Goal: Communication & Community: Connect with others

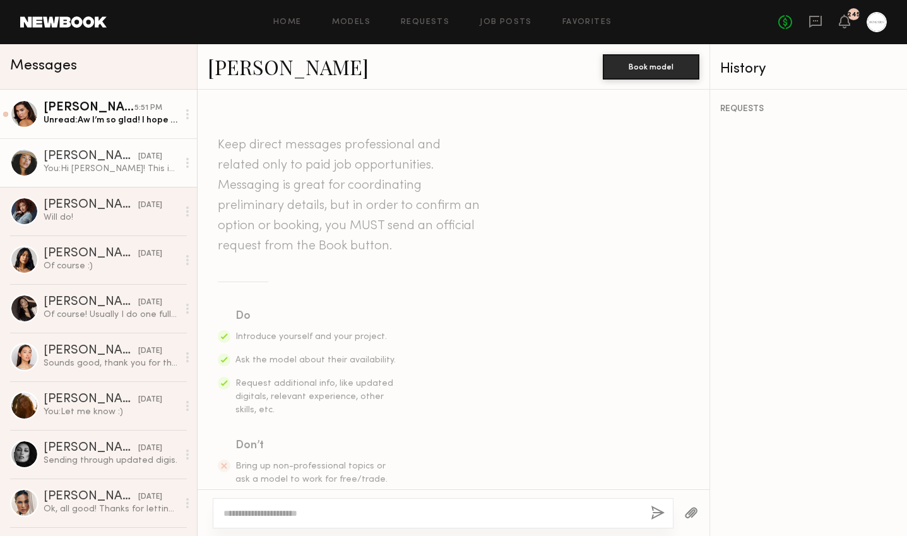
scroll to position [1203, 0]
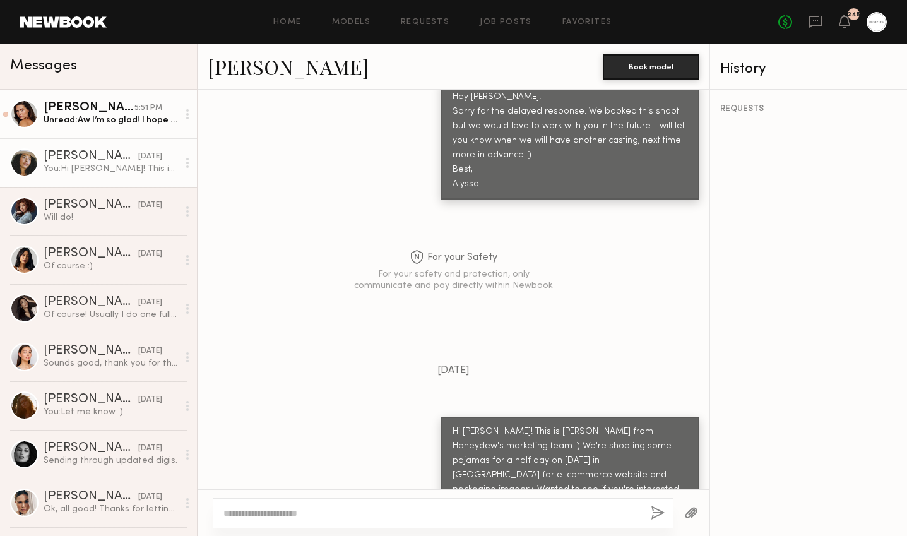
click at [95, 124] on div "Unread: Aw I’m so glad! I hope everything is ok :) I’m excited to shoot with yo…" at bounding box center [111, 120] width 134 height 12
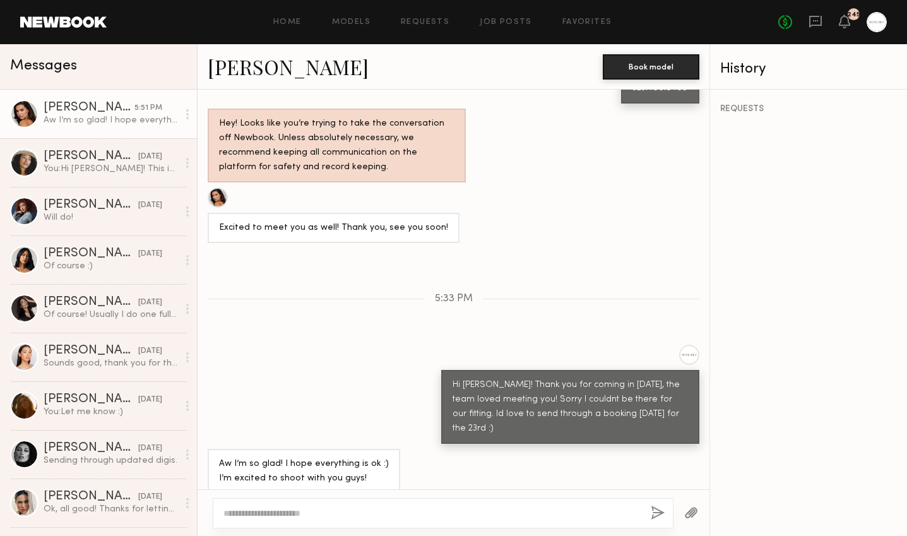
scroll to position [658, 0]
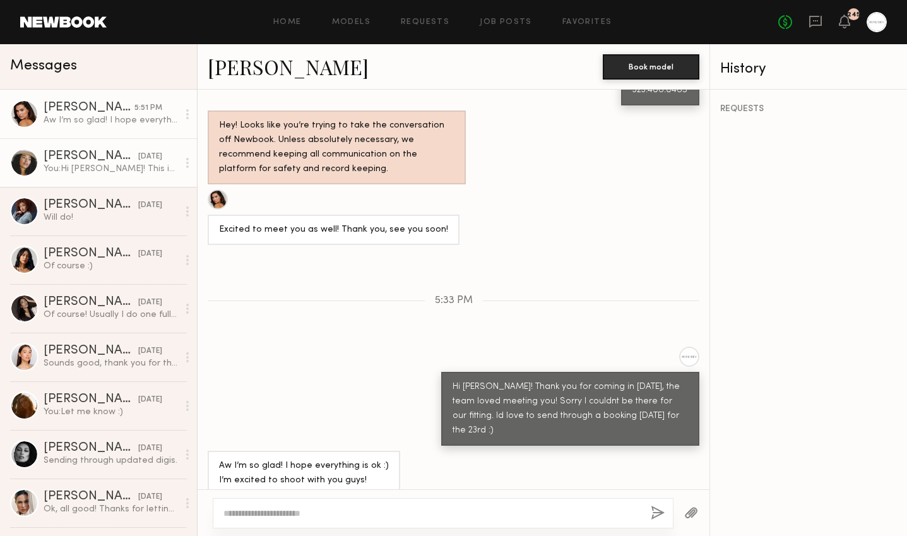
click at [82, 153] on div "[PERSON_NAME]" at bounding box center [91, 156] width 95 height 13
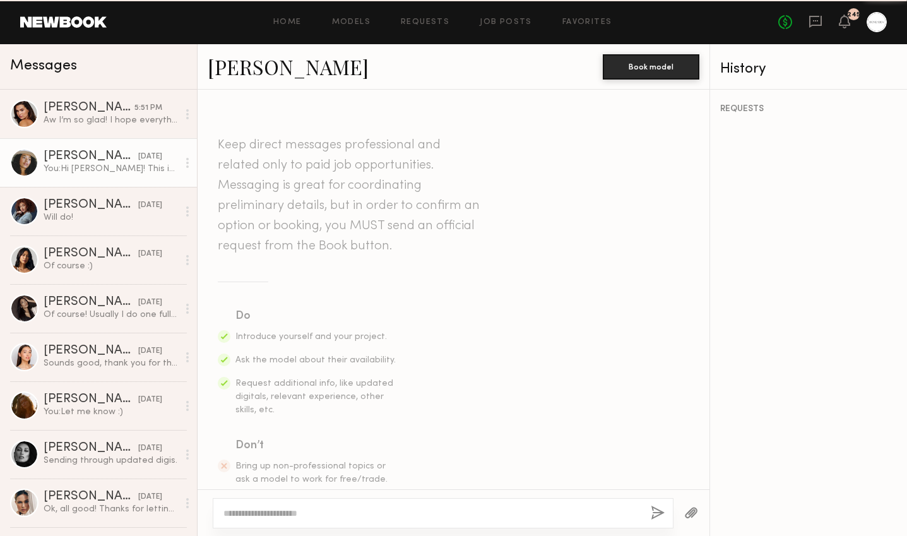
scroll to position [1203, 0]
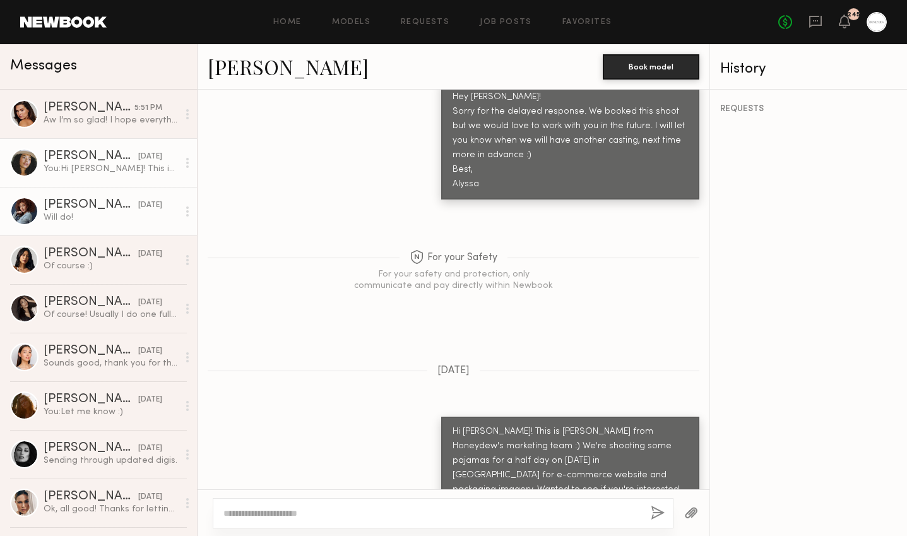
click at [75, 213] on div "Will do!" at bounding box center [111, 217] width 134 height 12
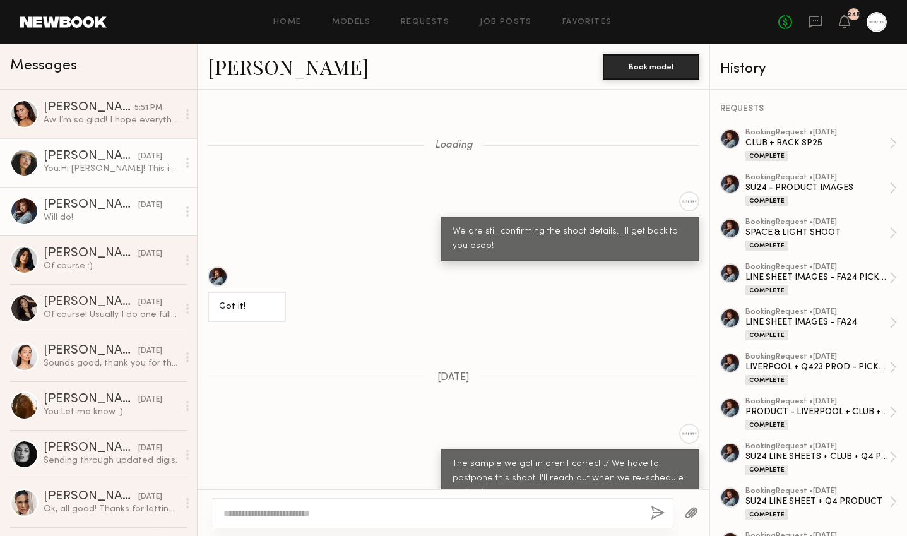
scroll to position [739, 0]
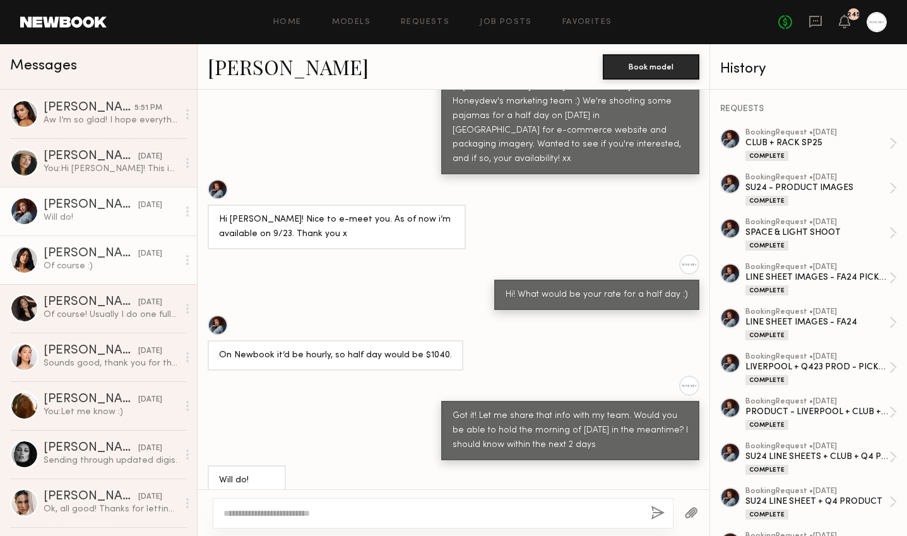
click at [61, 266] on div "Of course :)" at bounding box center [111, 266] width 134 height 12
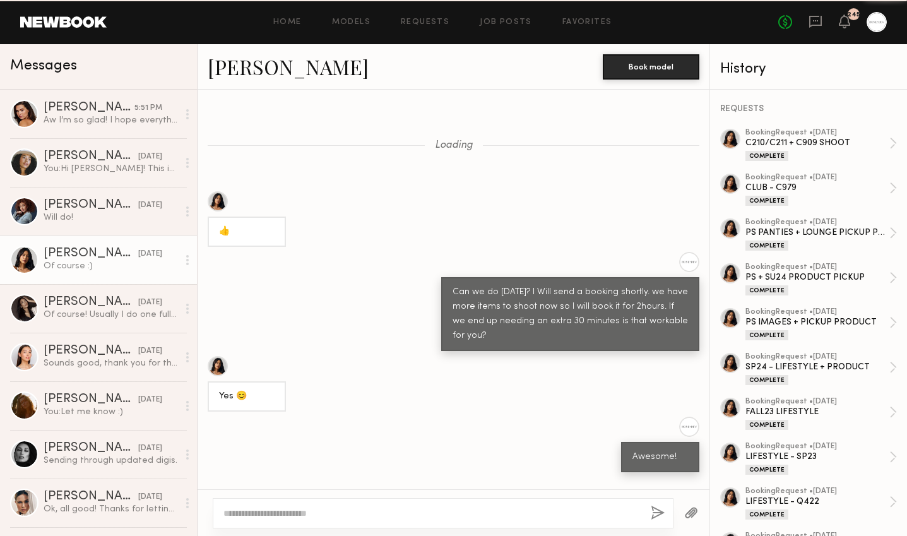
scroll to position [699, 0]
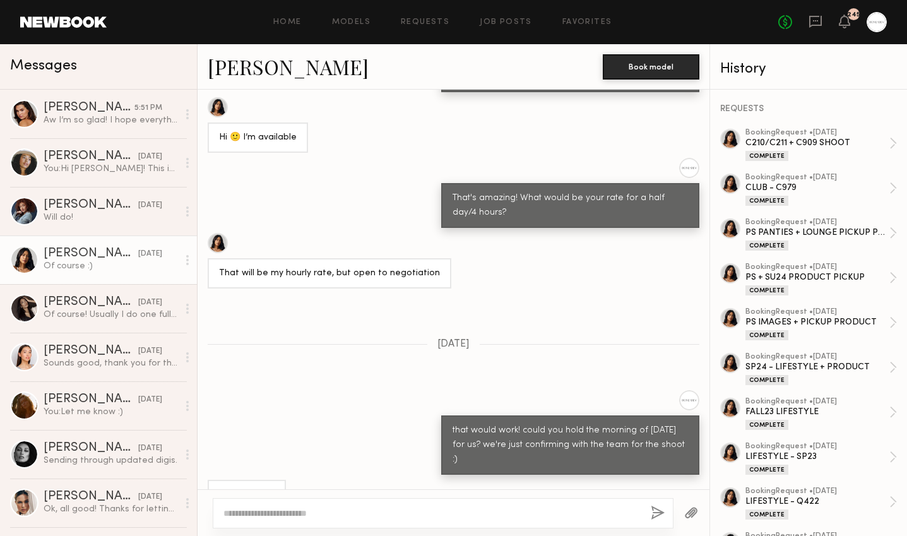
click at [261, 64] on link "[PERSON_NAME]" at bounding box center [288, 66] width 161 height 27
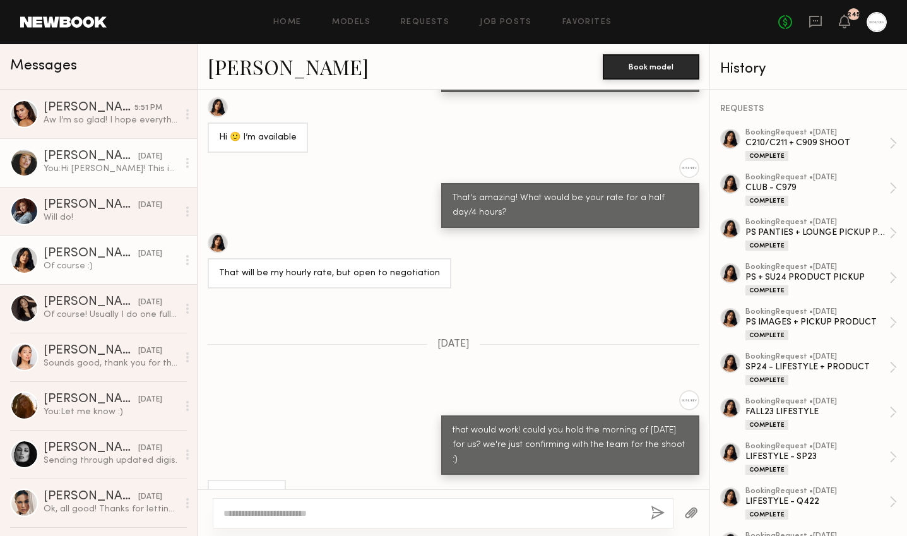
click at [61, 174] on div "You: Hi [PERSON_NAME]! This is [PERSON_NAME] from Honeydew's marketing team :) …" at bounding box center [111, 169] width 134 height 12
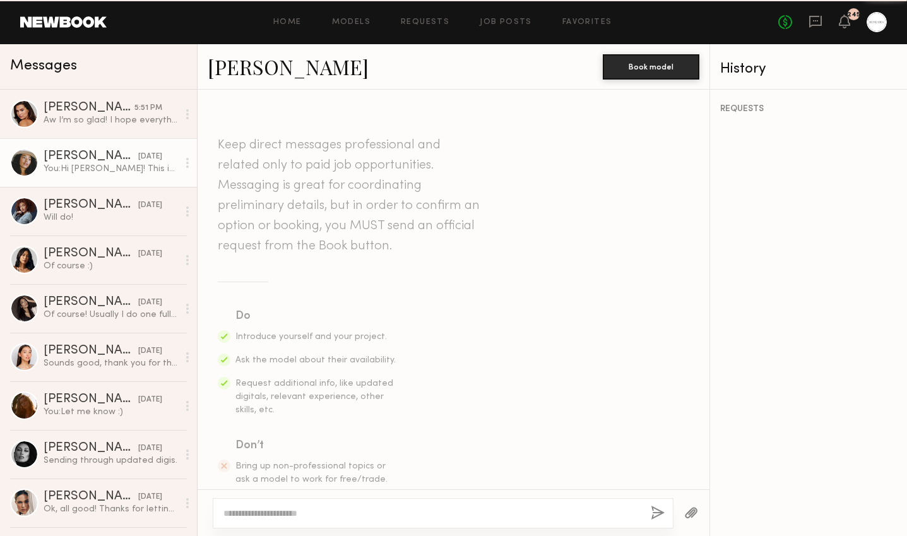
scroll to position [1203, 0]
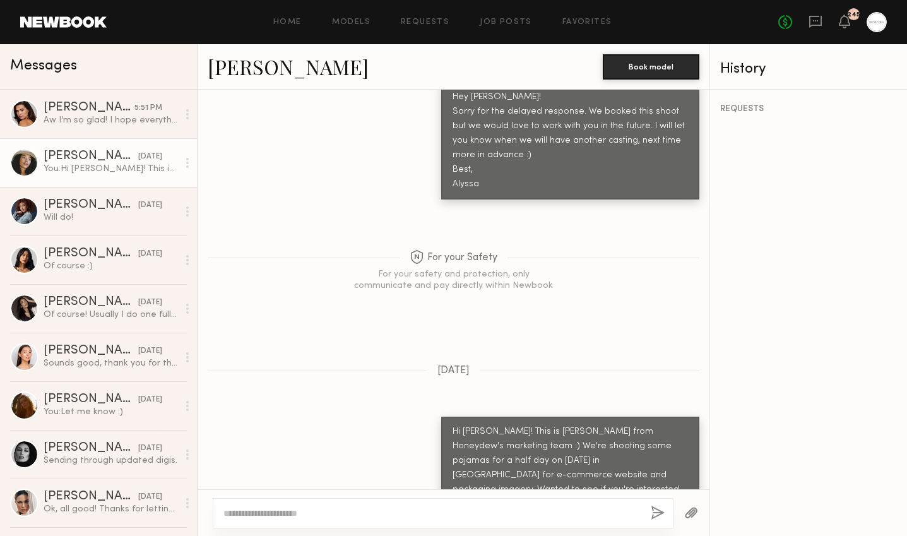
click at [237, 78] on link "[PERSON_NAME]" at bounding box center [288, 66] width 161 height 27
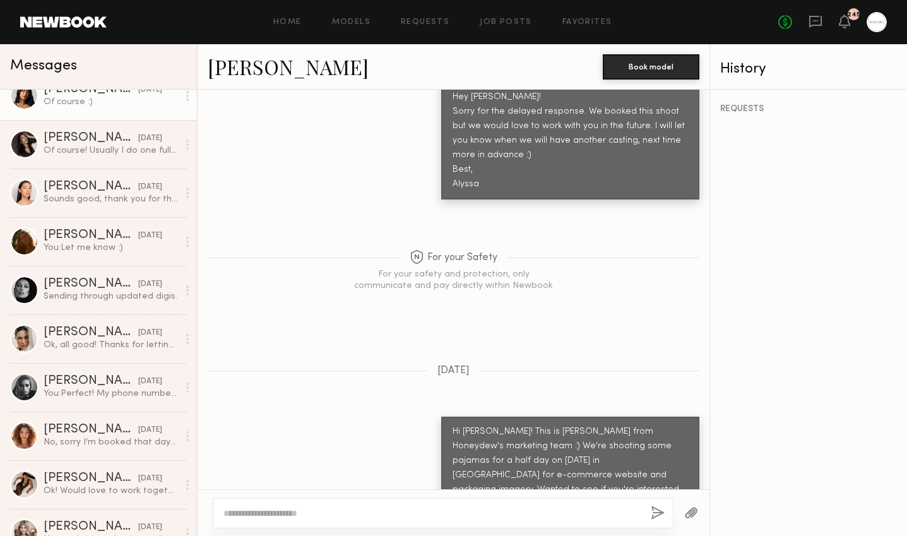
scroll to position [0, 0]
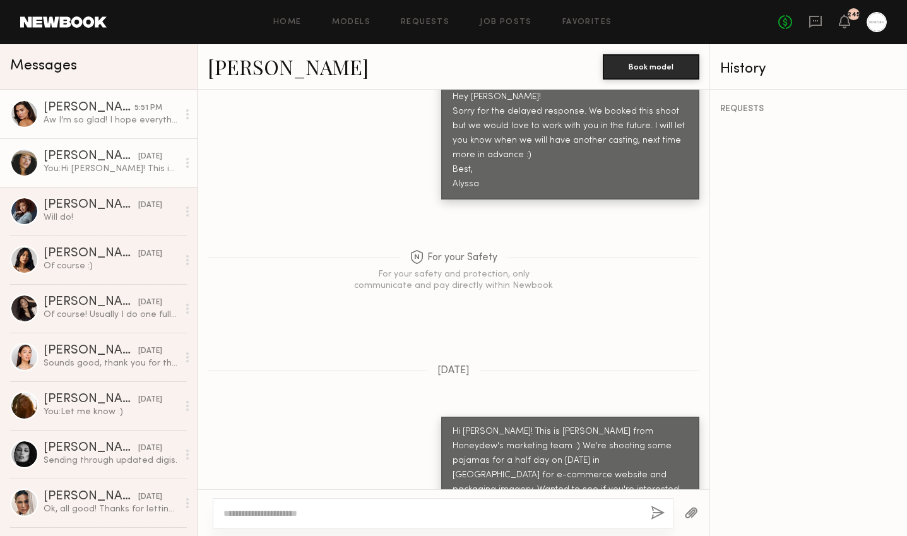
click at [101, 134] on link "[PERSON_NAME] 5:51 PM Aw I’m so glad! I hope everything is ok :) I’m excited to…" at bounding box center [98, 114] width 197 height 49
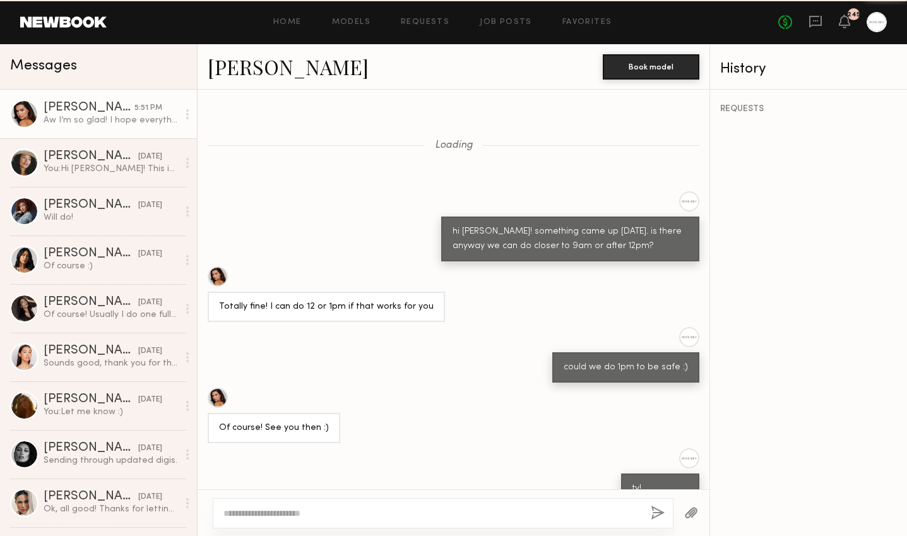
scroll to position [658, 0]
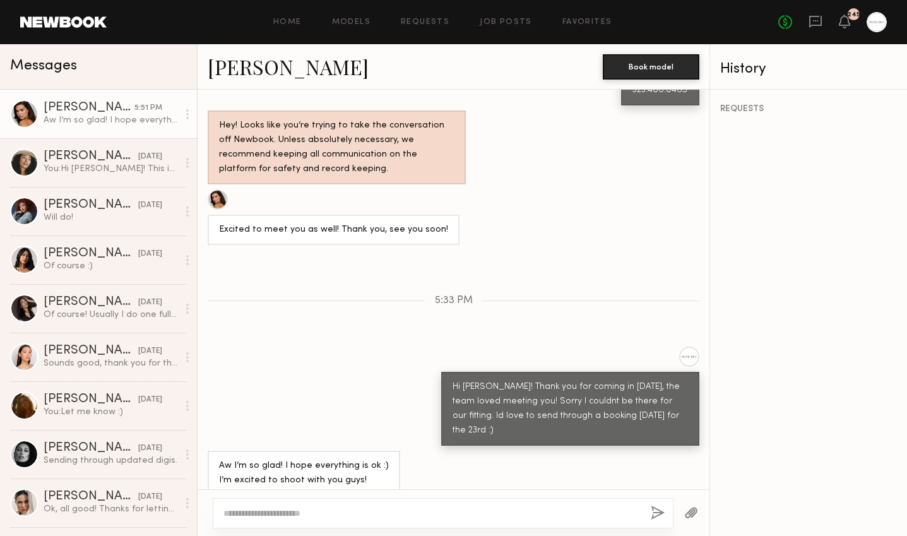
click at [237, 58] on link "[PERSON_NAME]" at bounding box center [288, 66] width 161 height 27
click at [887, 20] on header "Home Models Requests Job Posts Favorites Sign Out No fees up to $5,000 245" at bounding box center [453, 22] width 907 height 44
click at [878, 23] on div at bounding box center [876, 22] width 20 height 20
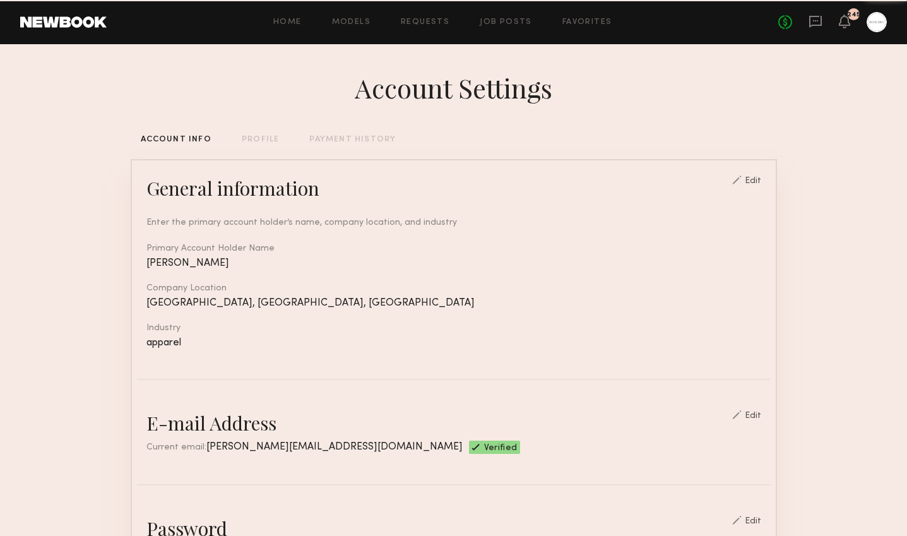
click at [583, 27] on div "Home Models Requests Job Posts Favorites Sign Out No fees up to $5,000 245" at bounding box center [497, 22] width 780 height 20
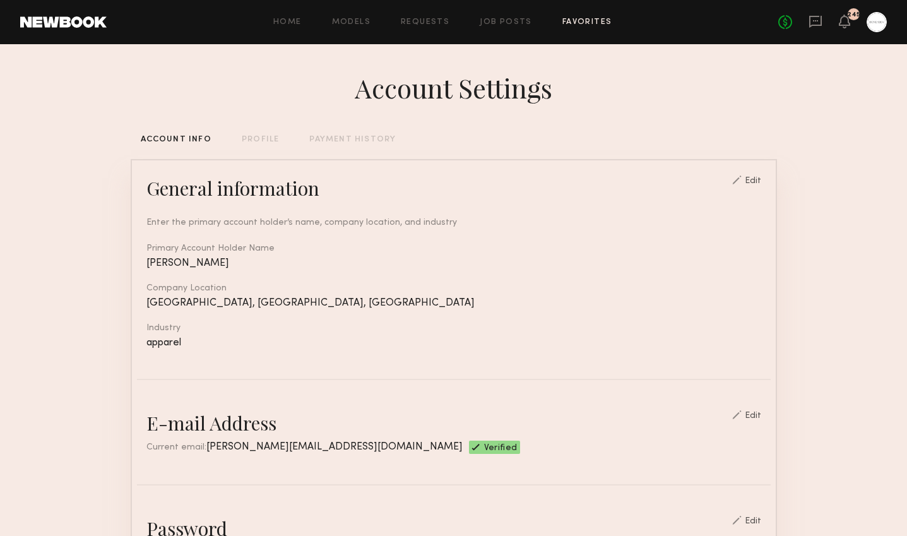
click at [583, 23] on link "Favorites" at bounding box center [587, 22] width 50 height 8
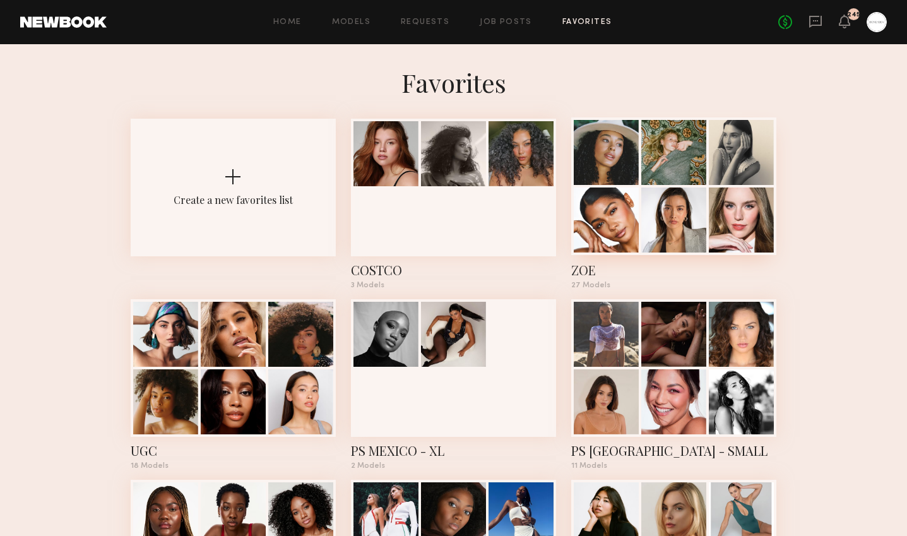
click at [581, 269] on div "ZOE" at bounding box center [673, 270] width 205 height 18
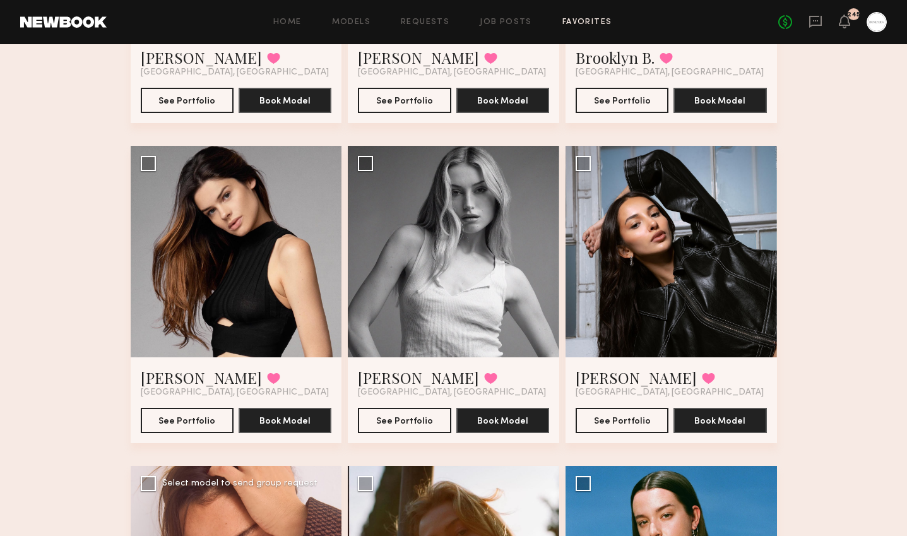
scroll to position [642, 0]
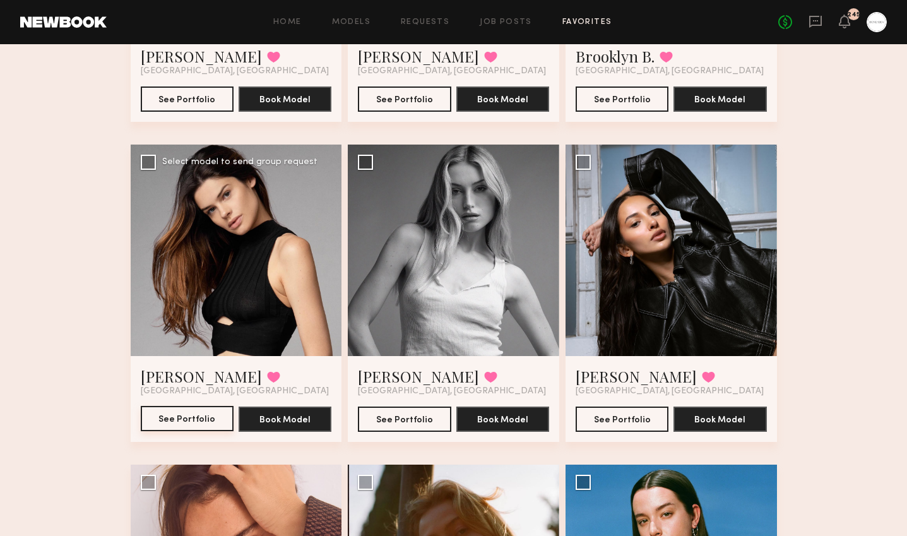
click at [199, 413] on button "See Portfolio" at bounding box center [187, 418] width 93 height 25
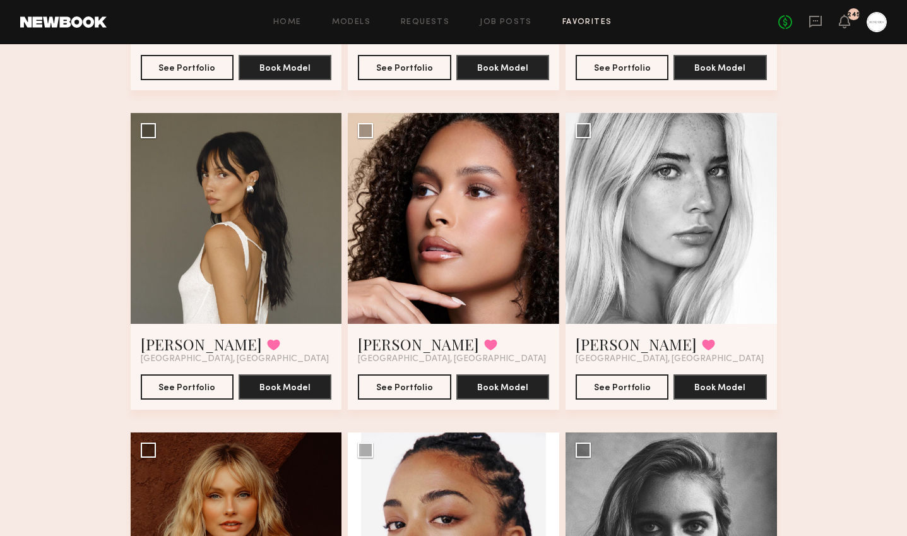
scroll to position [1326, 0]
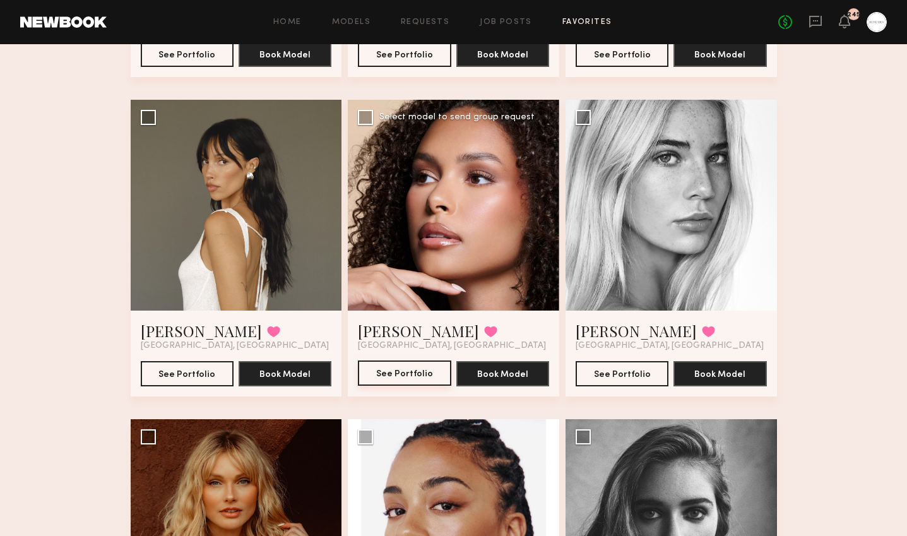
click at [412, 372] on button "See Portfolio" at bounding box center [404, 372] width 93 height 25
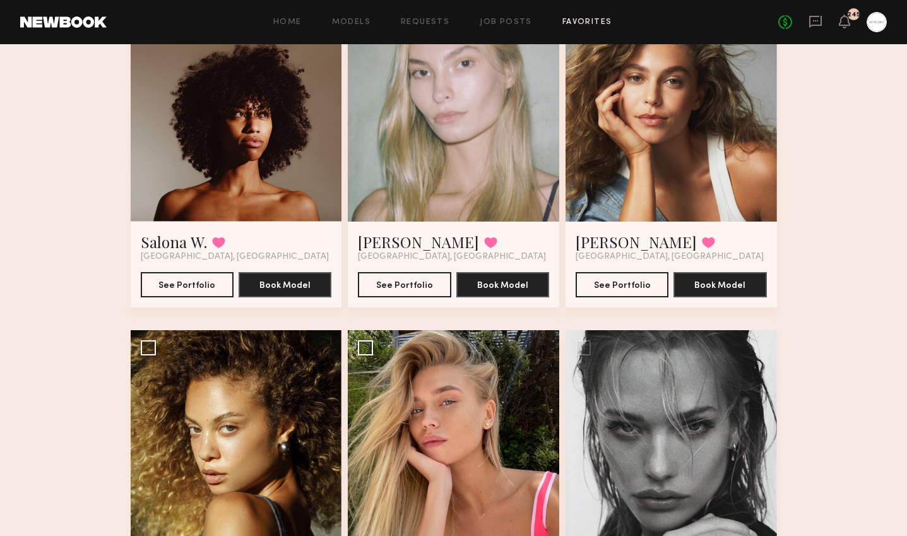
scroll to position [2395, 0]
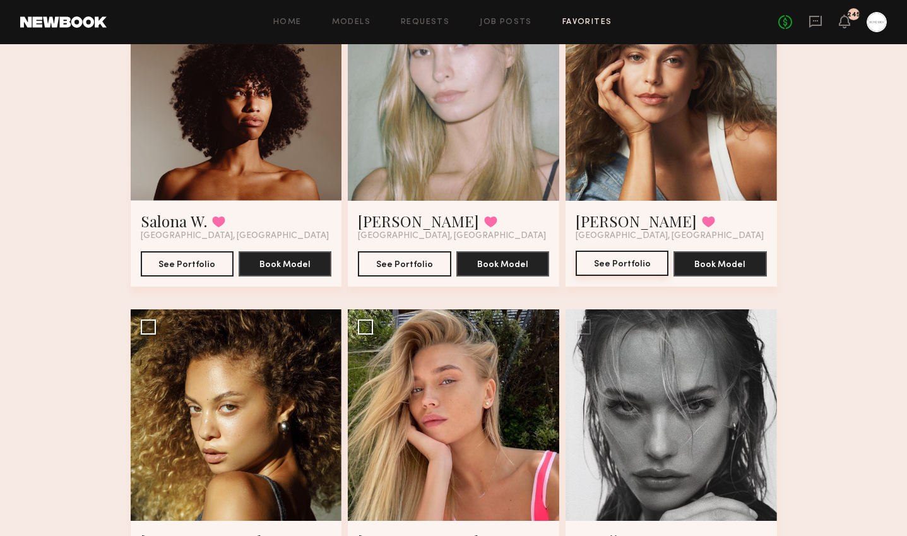
click at [603, 257] on button "See Portfolio" at bounding box center [621, 263] width 93 height 25
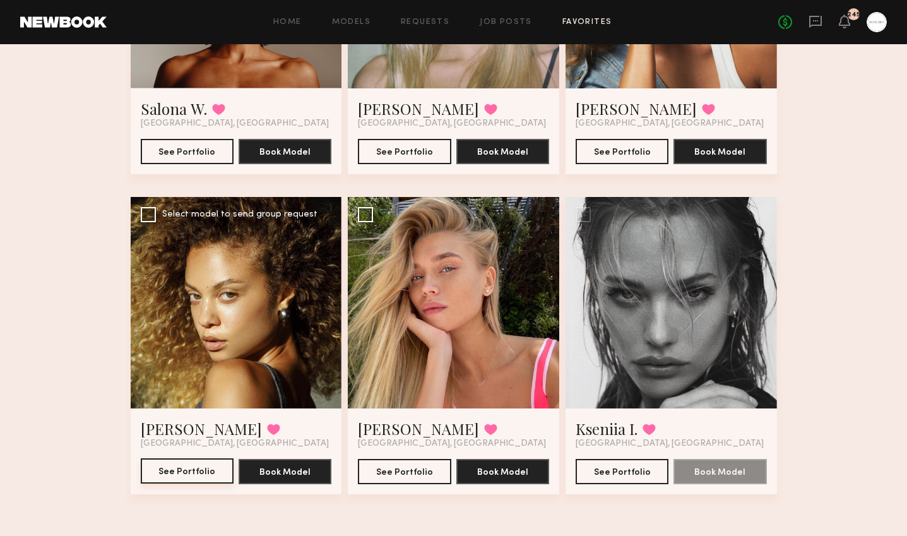
click at [144, 471] on button "See Portfolio" at bounding box center [187, 470] width 93 height 25
click at [379, 462] on button "See Portfolio" at bounding box center [404, 470] width 93 height 25
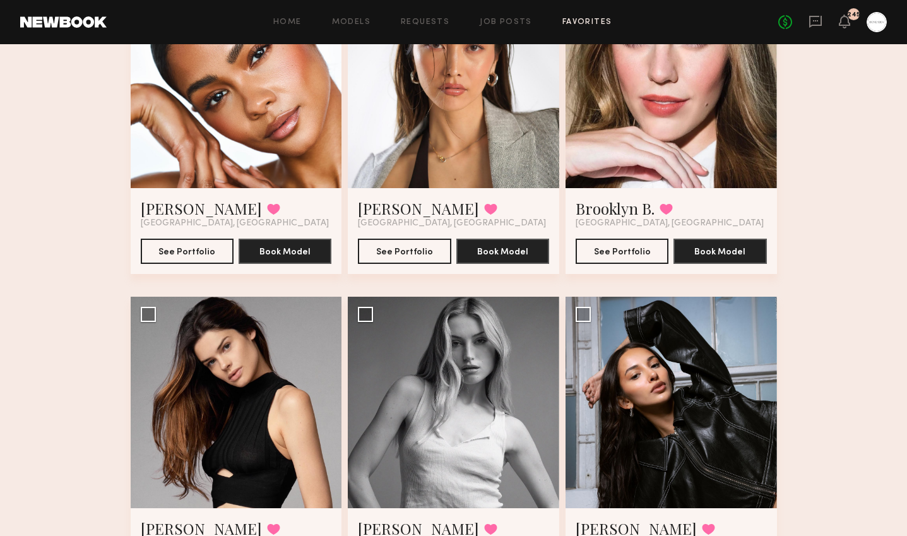
scroll to position [0, 0]
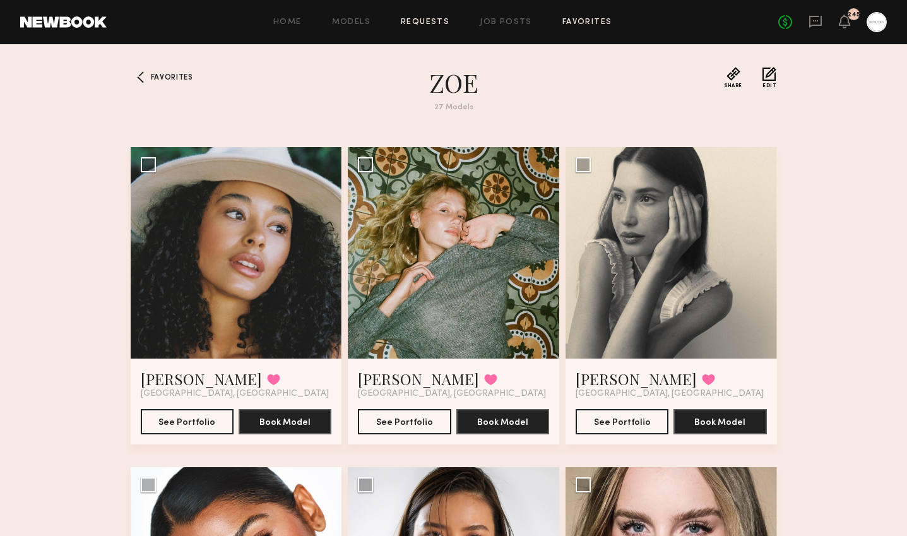
click at [433, 25] on link "Requests" at bounding box center [425, 22] width 49 height 8
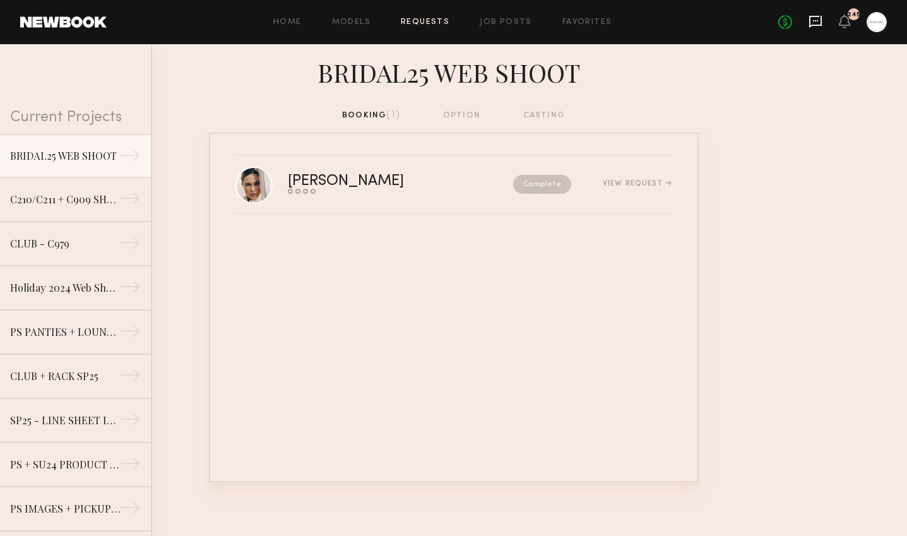
click at [809, 19] on icon at bounding box center [815, 22] width 13 height 12
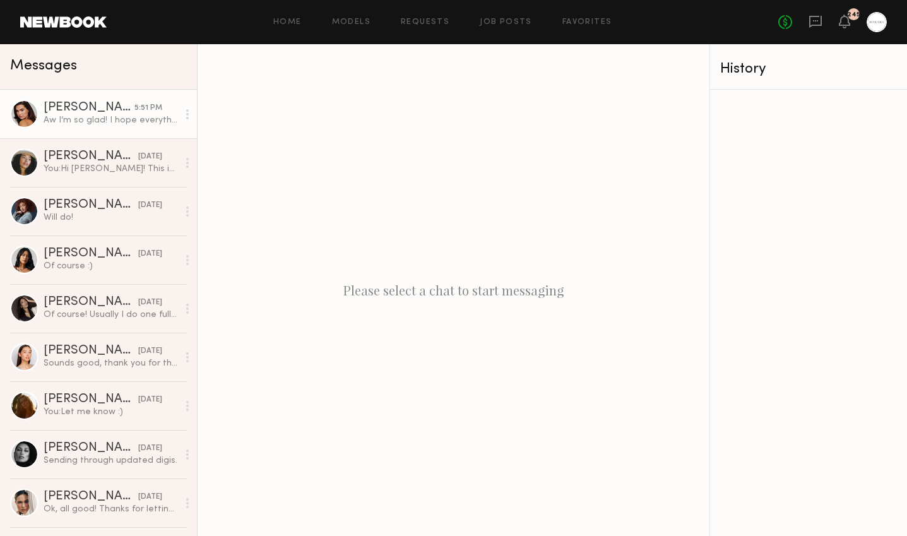
click at [117, 126] on link "[PERSON_NAME] 5:51 PM Aw I’m so glad! I hope everything is ok :) I’m excited to…" at bounding box center [98, 114] width 197 height 49
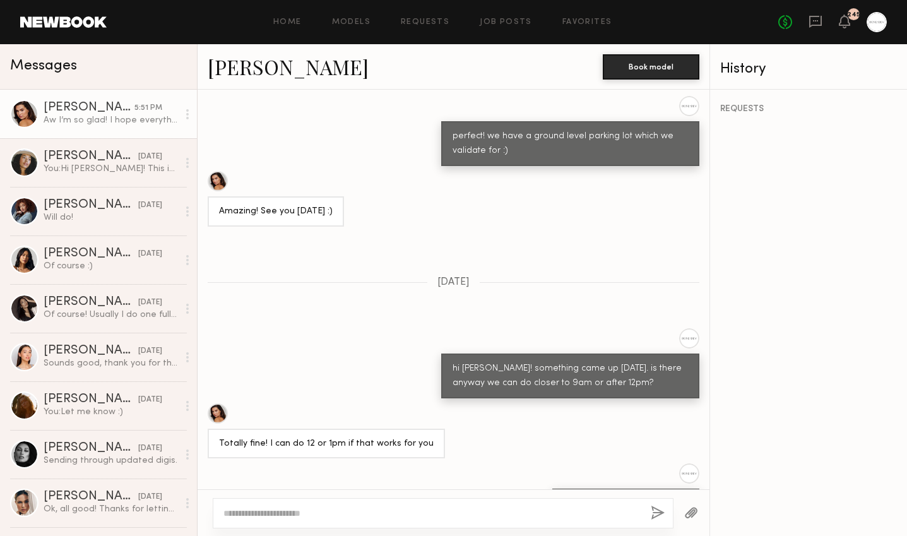
scroll to position [1924, 0]
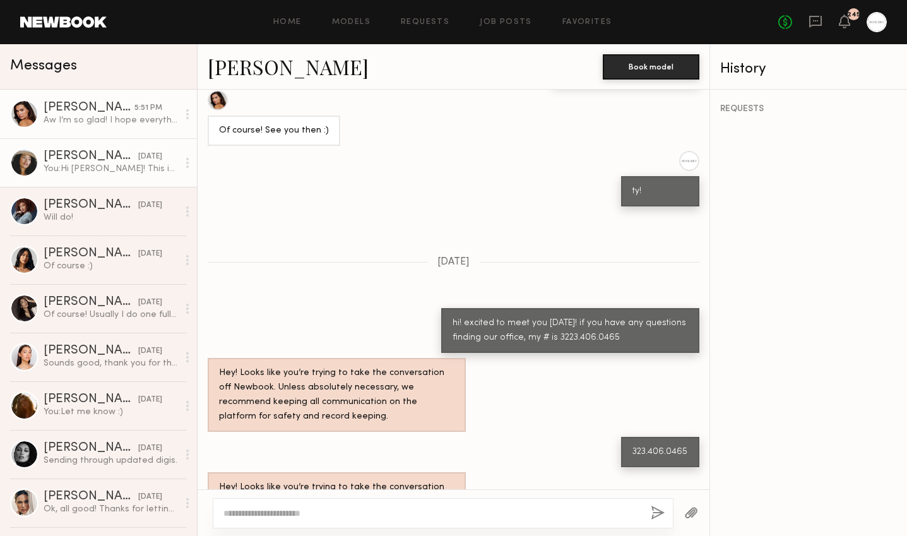
click at [98, 179] on link "[PERSON_NAME] [DATE] You: Hi Nia! This is [PERSON_NAME] from Honeydew's marketi…" at bounding box center [98, 162] width 197 height 49
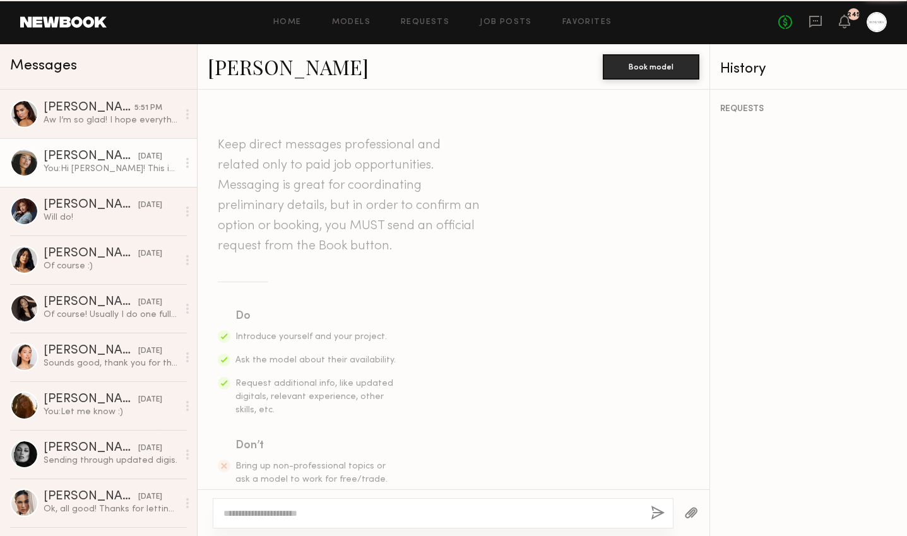
scroll to position [1203, 0]
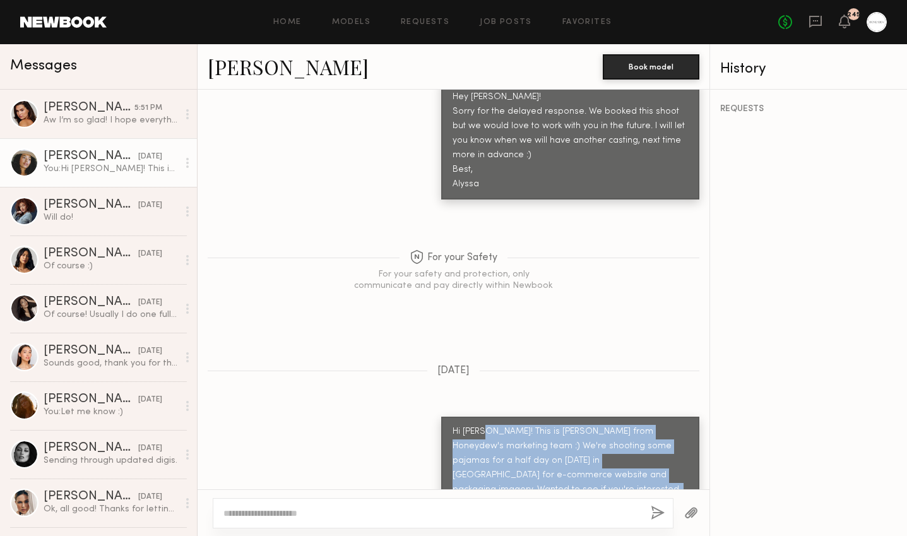
drag, startPoint x: 483, startPoint y: 403, endPoint x: 514, endPoint y: 459, distance: 63.9
click at [514, 459] on div "Hi [PERSON_NAME]! This is [PERSON_NAME] from Honeydew's marketing team :) We're…" at bounding box center [569, 468] width 235 height 87
copy div "This is [PERSON_NAME] from Honeydew's marketing team :) We're shooting some paj…"
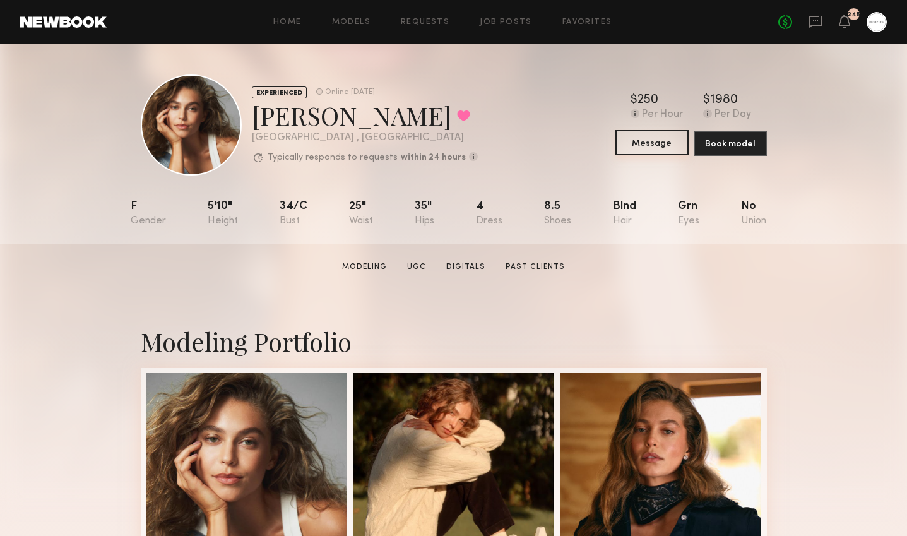
click at [642, 136] on button "Message" at bounding box center [651, 142] width 73 height 25
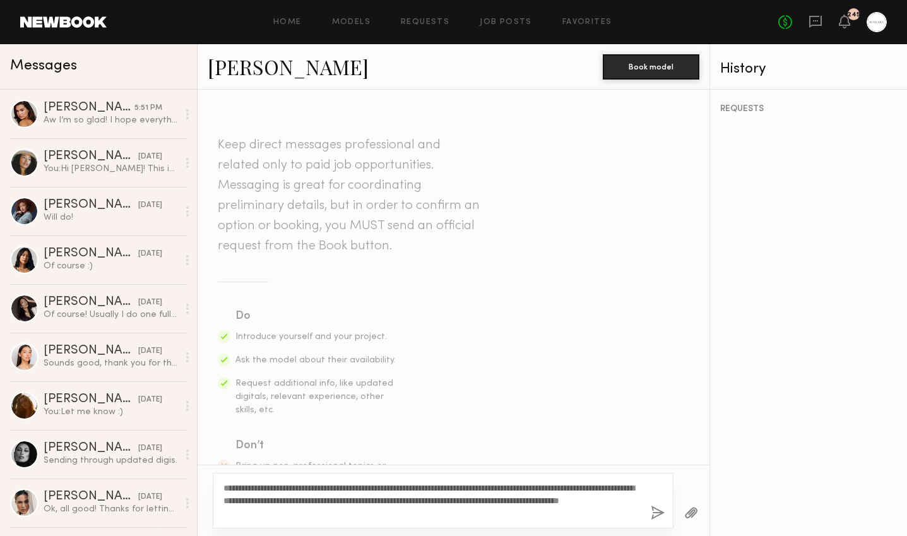
type textarea "**********"
click at [657, 510] on button "button" at bounding box center [658, 513] width 14 height 16
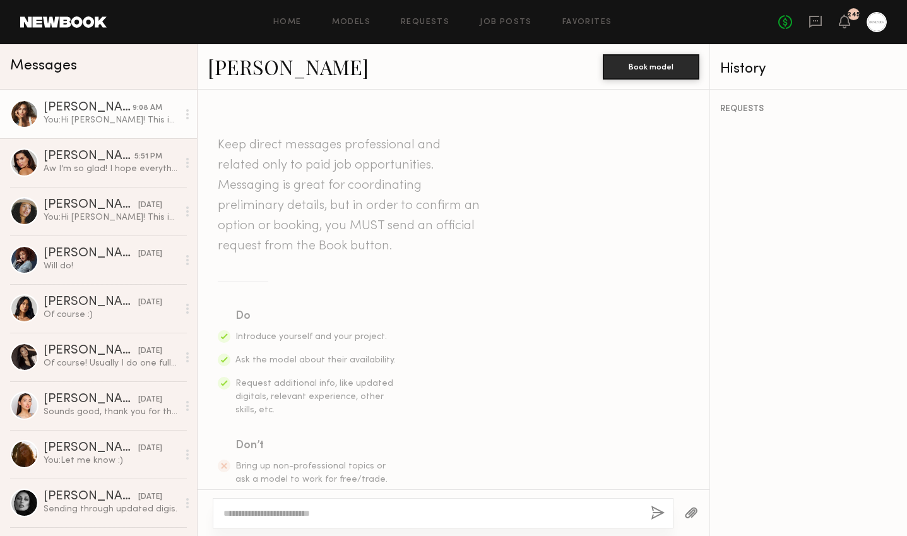
scroll to position [320, 0]
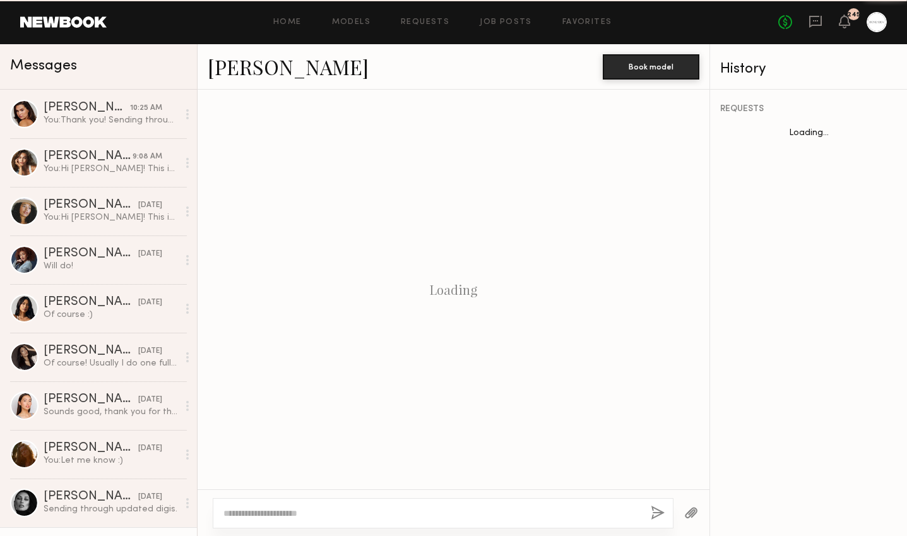
scroll to position [1041, 0]
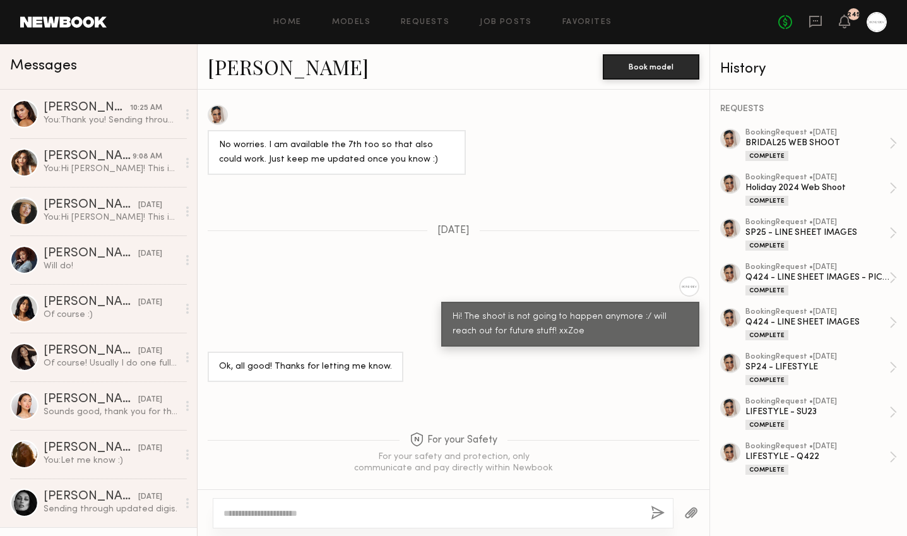
click at [85, 129] on link "[PERSON_NAME] 10:25 AM You: Thank you! Sending through the booking shortly xx" at bounding box center [98, 114] width 197 height 49
